Goal: Book appointment/travel/reservation

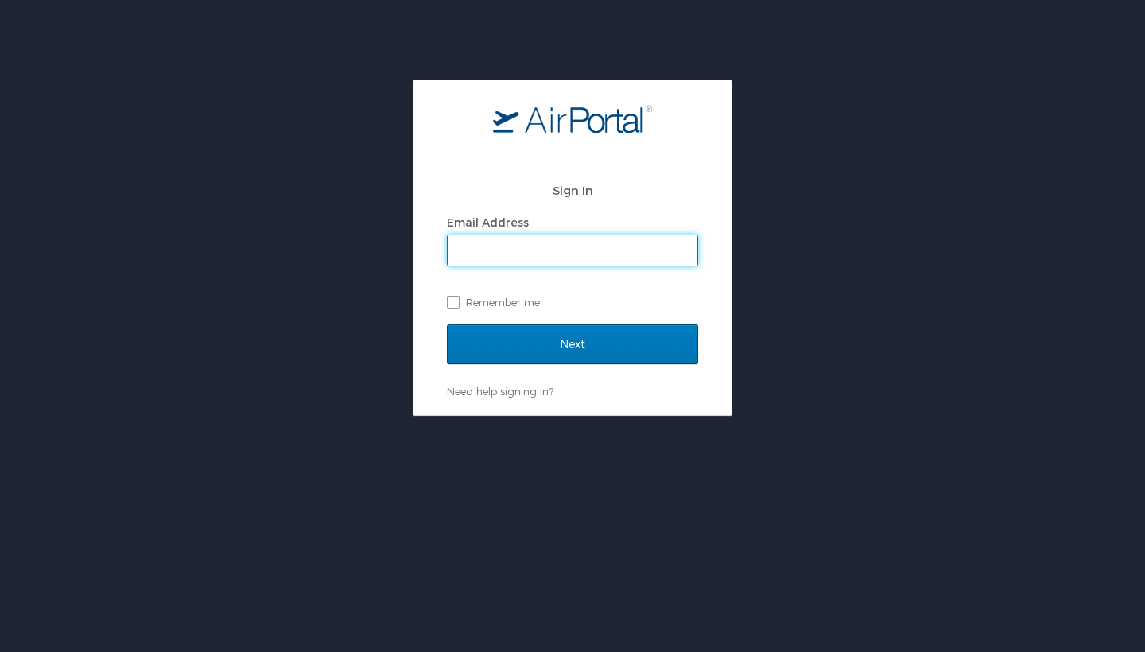
click at [538, 263] on input "Email Address" at bounding box center [573, 250] width 250 height 30
type input "nolan9j@gmail.com"
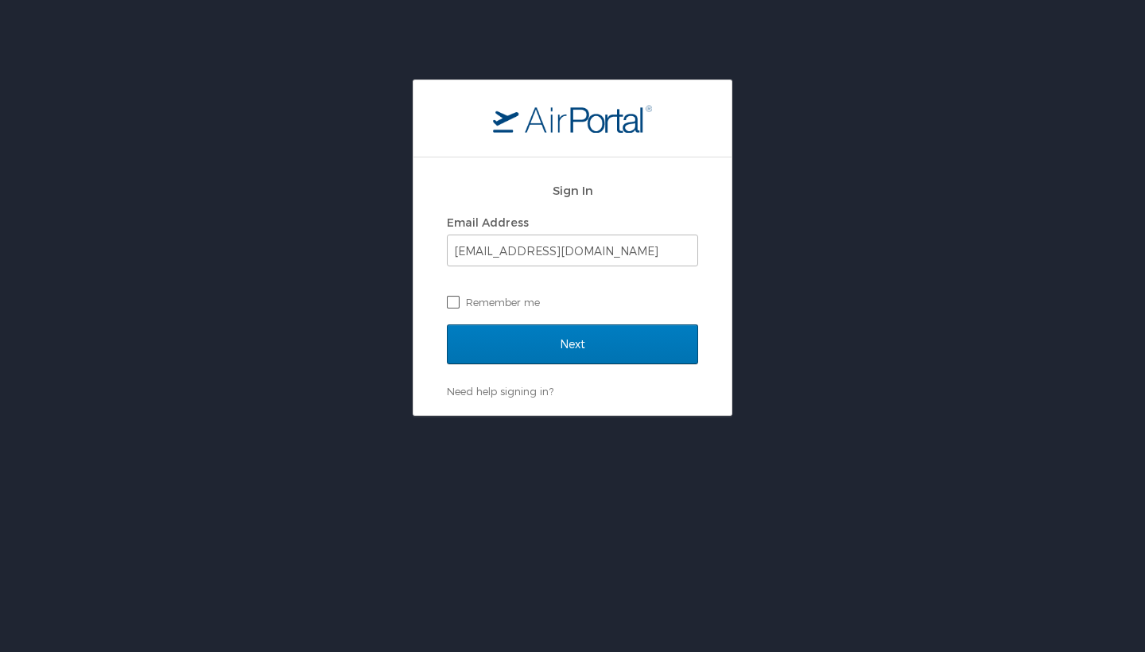
click at [453, 312] on label "Remember me" at bounding box center [572, 302] width 251 height 24
click at [453, 306] on input "Remember me" at bounding box center [452, 301] width 10 height 10
checkbox input "true"
click at [504, 363] on input "Next" at bounding box center [572, 345] width 251 height 40
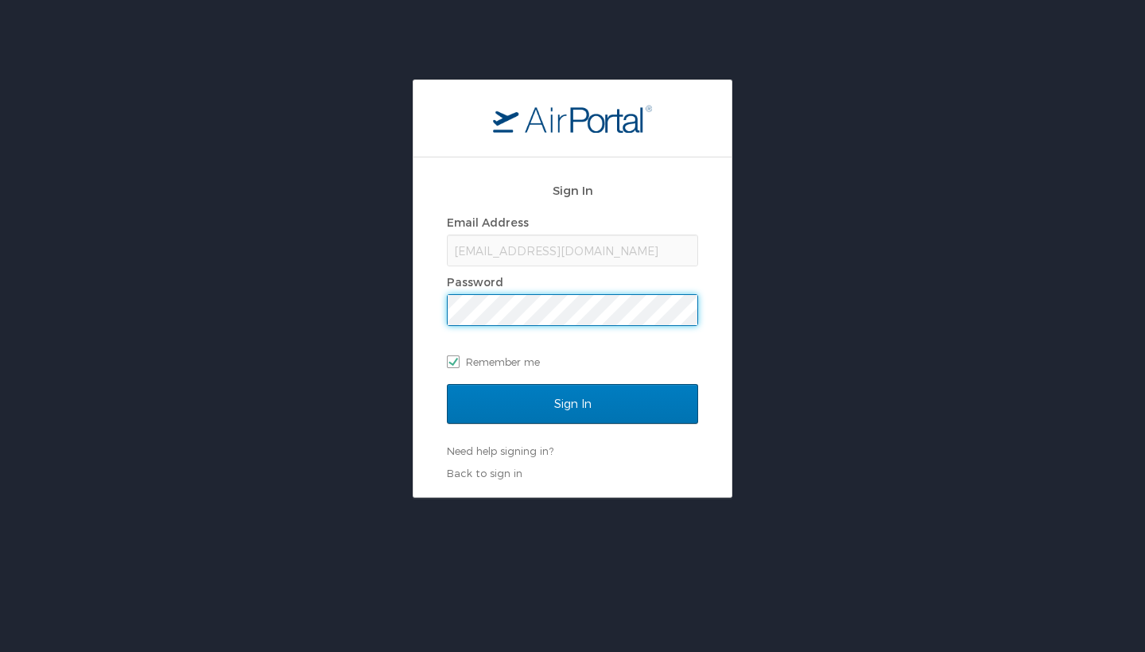
click at [573, 403] on input "Sign In" at bounding box center [572, 404] width 251 height 40
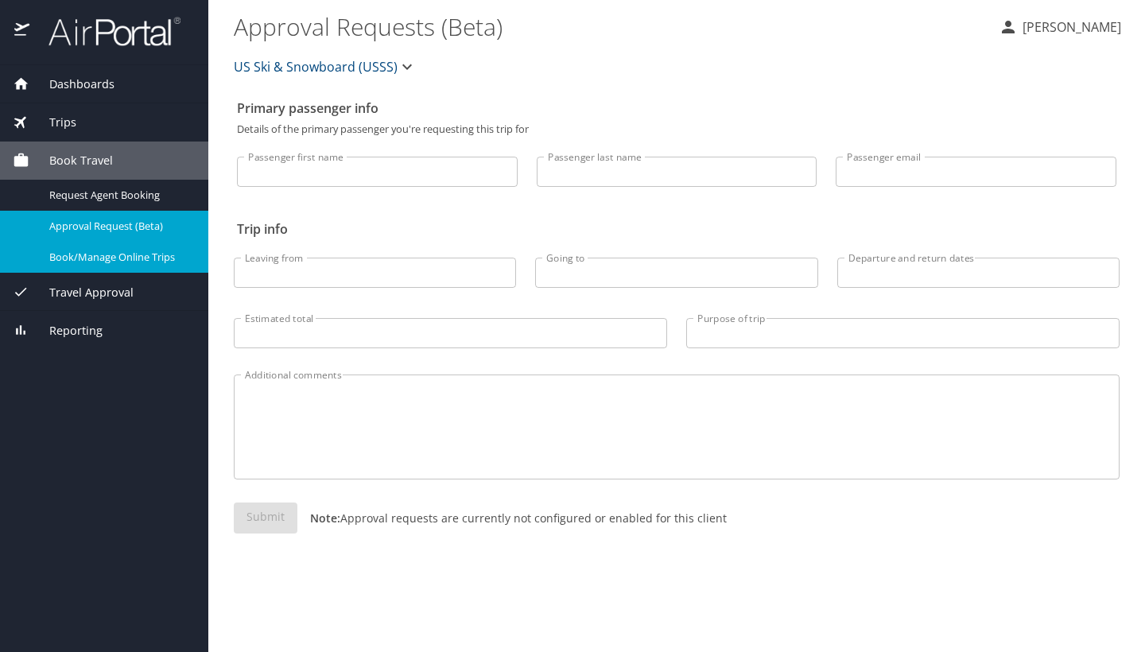
click at [128, 252] on span "Book/Manage Online Trips" at bounding box center [119, 257] width 140 height 15
click at [139, 167] on div "Book Travel" at bounding box center [104, 160] width 183 height 17
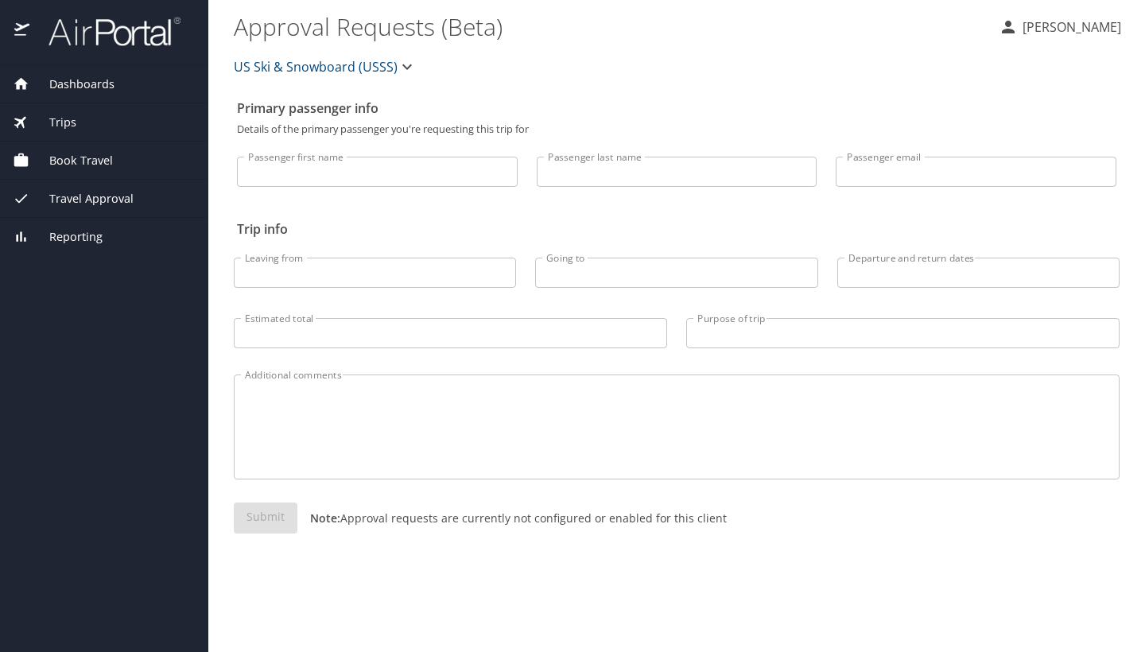
click at [139, 167] on div "Book Travel" at bounding box center [104, 160] width 183 height 17
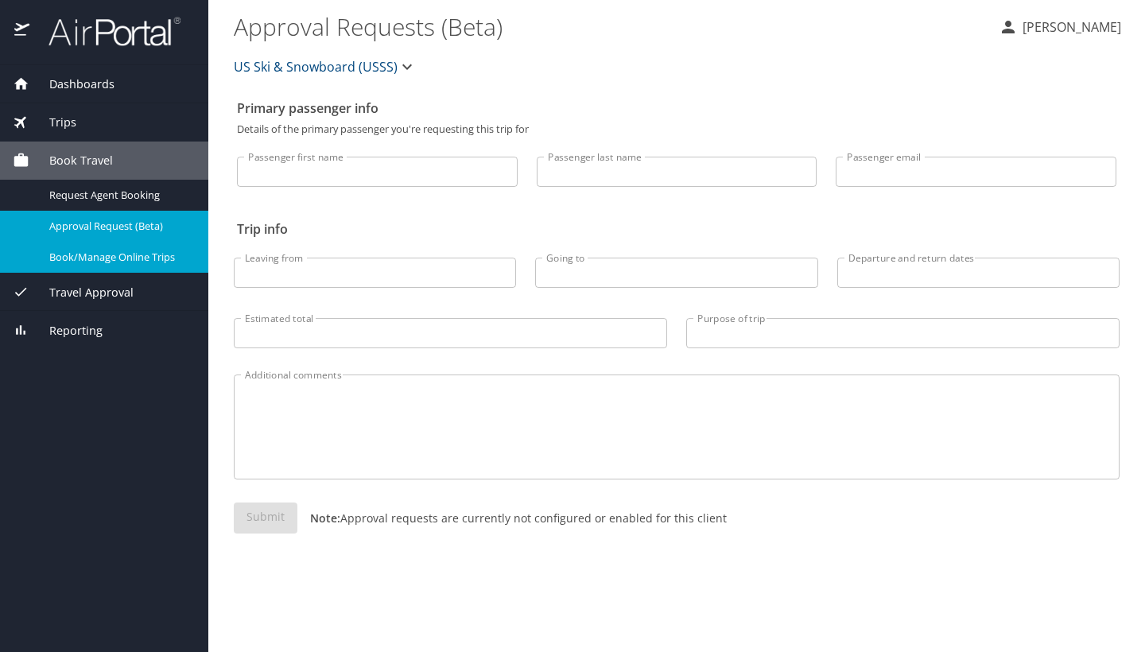
click at [115, 259] on span "Book/Manage Online Trips" at bounding box center [119, 257] width 140 height 15
